Goal: Navigation & Orientation: Find specific page/section

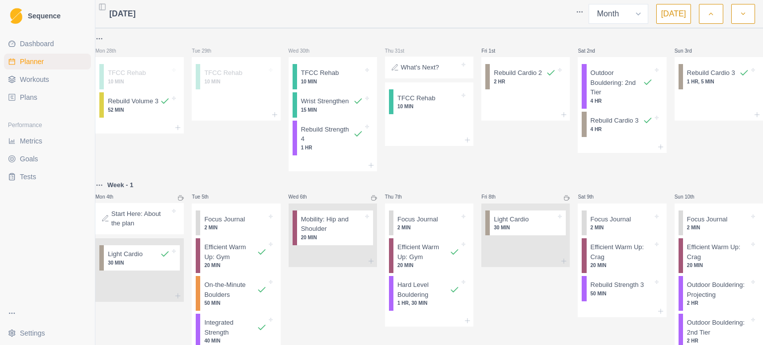
select select "month"
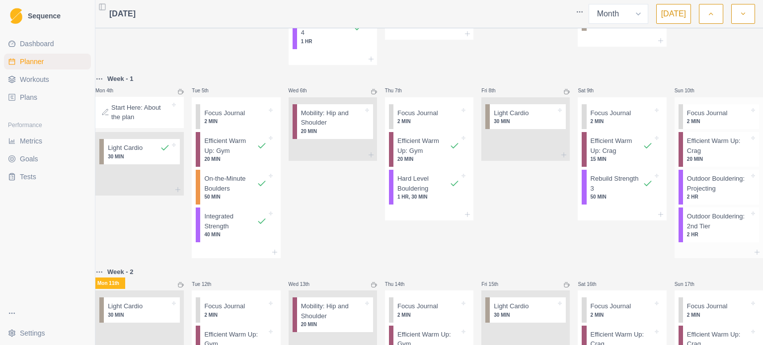
scroll to position [149, 0]
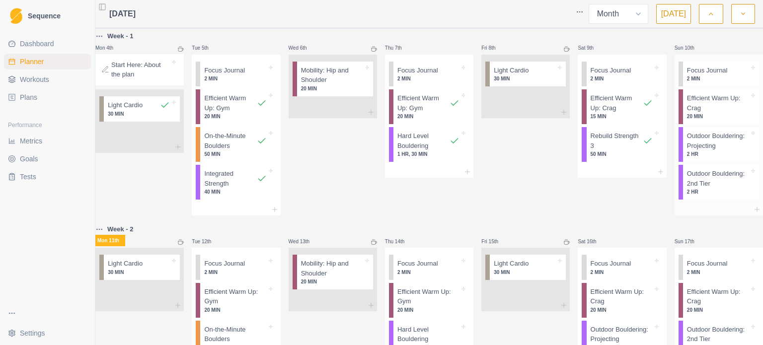
click at [751, 173] on icon at bounding box center [753, 171] width 4 height 4
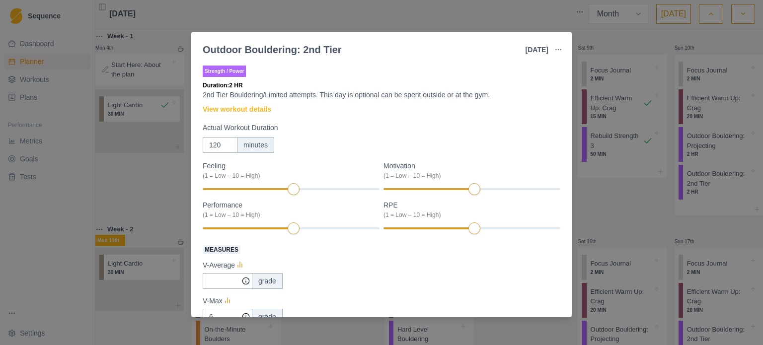
scroll to position [256, 0]
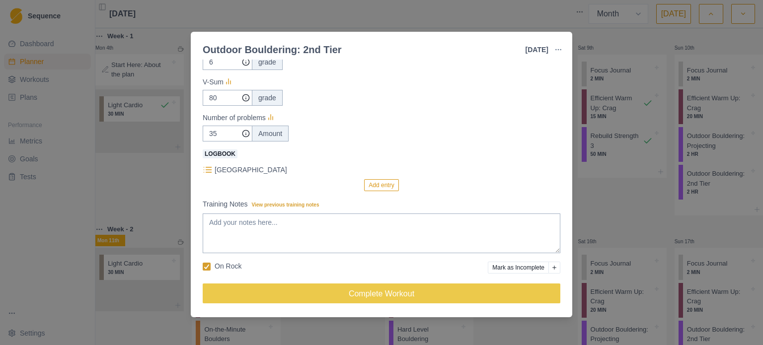
click at [514, 267] on button "Mark as Incomplete" at bounding box center [518, 268] width 61 height 12
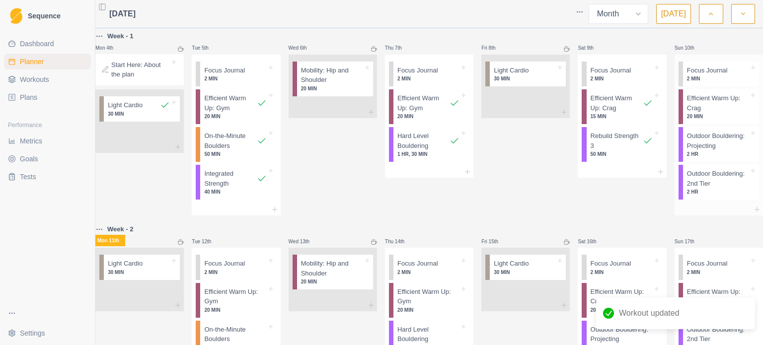
click at [751, 135] on icon at bounding box center [753, 133] width 4 height 4
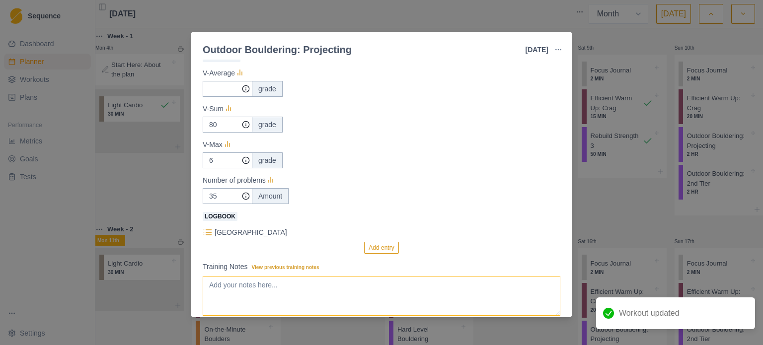
scroll to position [266, 0]
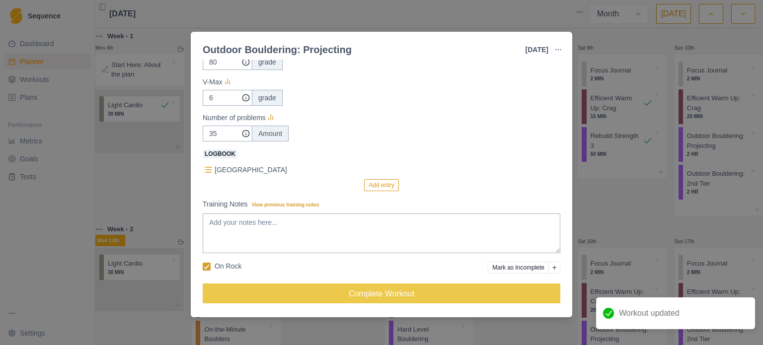
click at [528, 264] on button "Mark as Incomplete" at bounding box center [518, 268] width 61 height 12
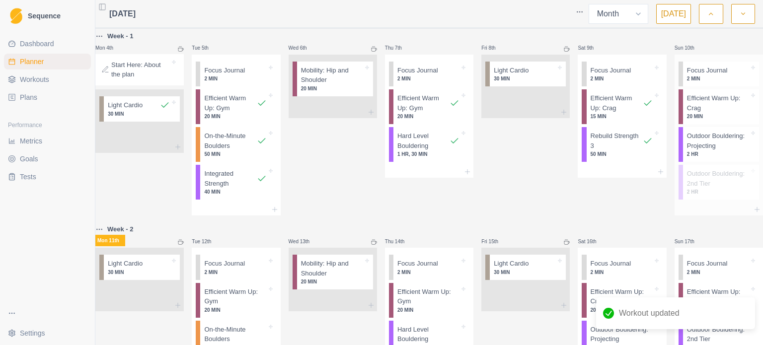
click at [751, 97] on icon at bounding box center [753, 95] width 4 height 4
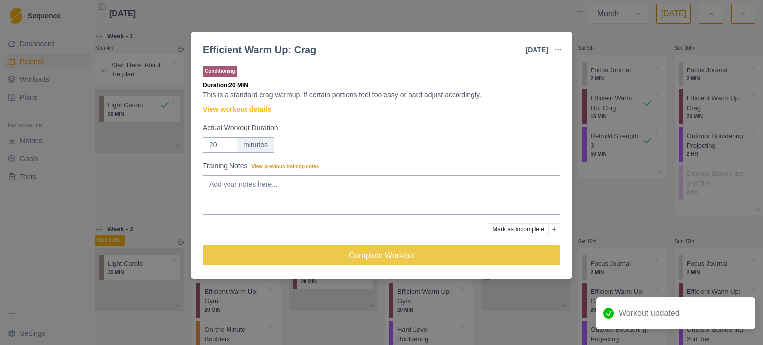
click at [534, 227] on button "Mark as Incomplete" at bounding box center [518, 230] width 61 height 12
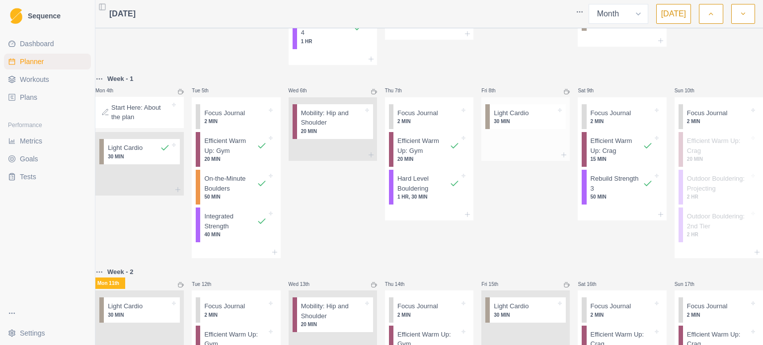
scroll to position [58, 0]
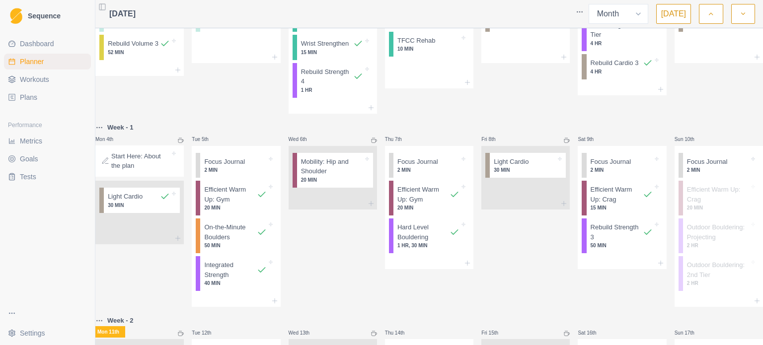
click at [43, 46] on span "Dashboard" at bounding box center [37, 44] width 34 height 10
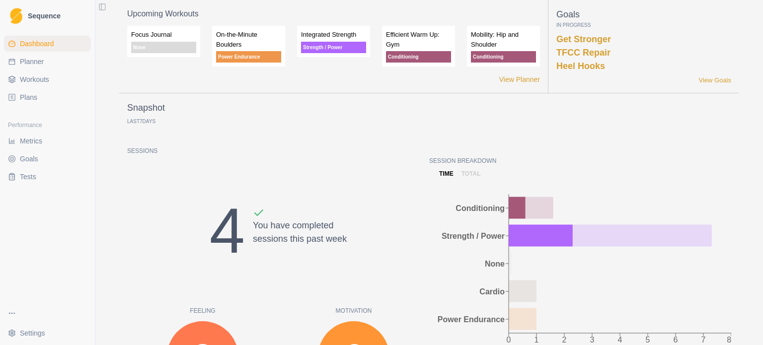
click at [26, 145] on span "Metrics" at bounding box center [31, 141] width 22 height 10
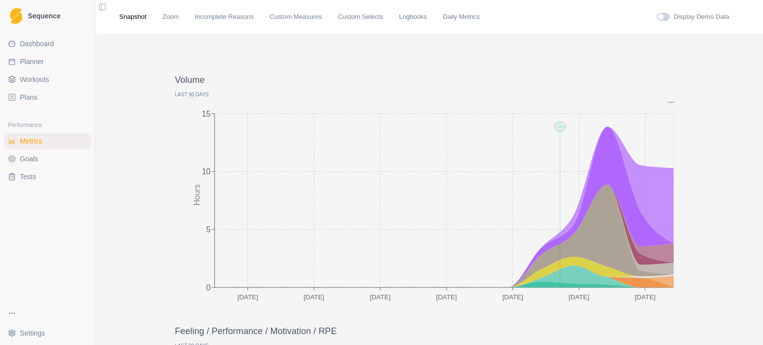
click at [65, 37] on link "Dashboard" at bounding box center [47, 44] width 87 height 16
